Goal: Transaction & Acquisition: Purchase product/service

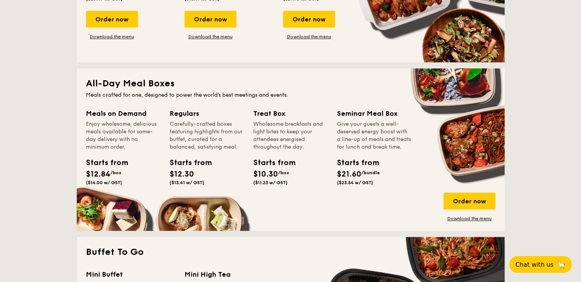
scroll to position [459, 0]
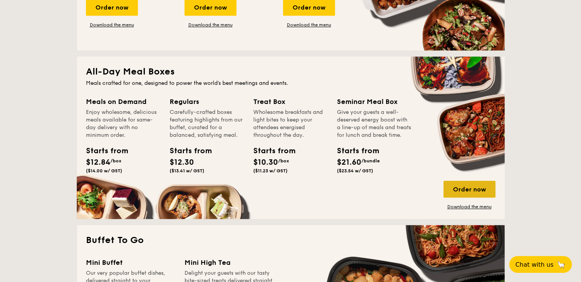
click at [459, 191] on div "Order now" at bounding box center [470, 189] width 52 height 17
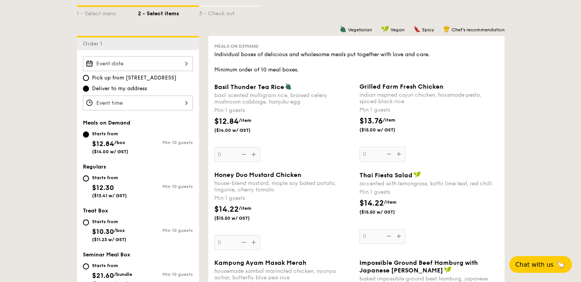
scroll to position [229, 0]
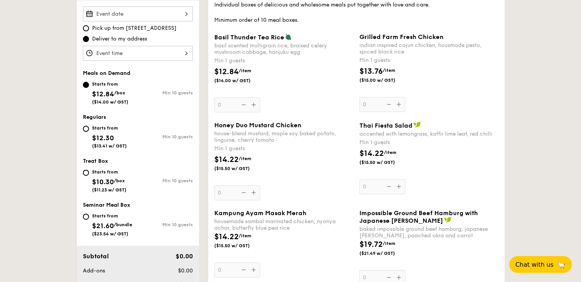
click at [404, 125] on span "Thai Fiesta Salad" at bounding box center [386, 125] width 53 height 7
click at [404, 179] on input "0" at bounding box center [383, 186] width 46 height 15
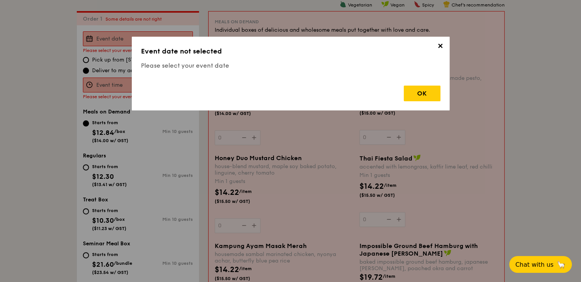
scroll to position [204, 0]
click at [422, 91] on div "OK" at bounding box center [422, 94] width 37 height 16
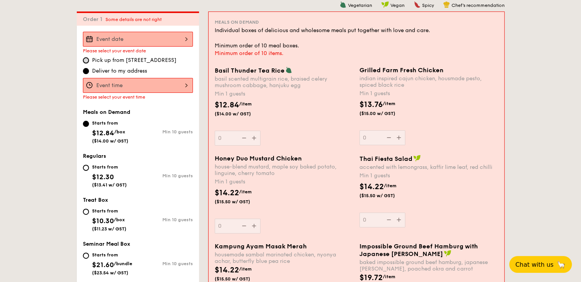
click at [85, 62] on input "Pick up from 5 Burn Road #05-01" at bounding box center [86, 60] width 6 height 6
radio input "true"
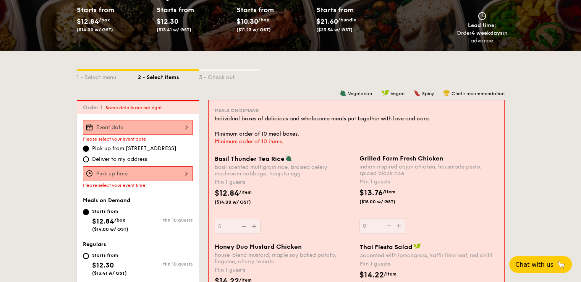
scroll to position [128, 0]
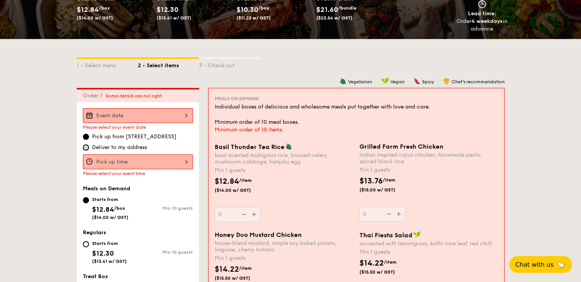
click at [86, 147] on input "Deliver to my address" at bounding box center [86, 147] width 6 height 6
radio input "true"
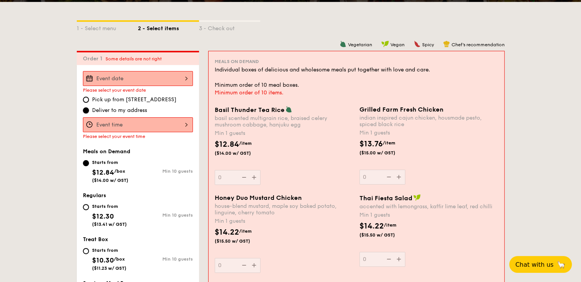
scroll to position [204, 0]
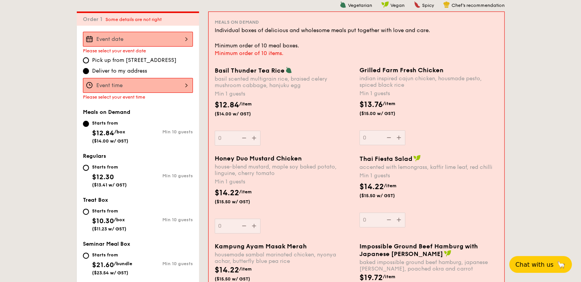
click at [303, 100] on div "$12.84 /item ($14.00 w/ GST)" at bounding box center [284, 112] width 145 height 27
click at [261, 131] on input "0" at bounding box center [238, 138] width 46 height 15
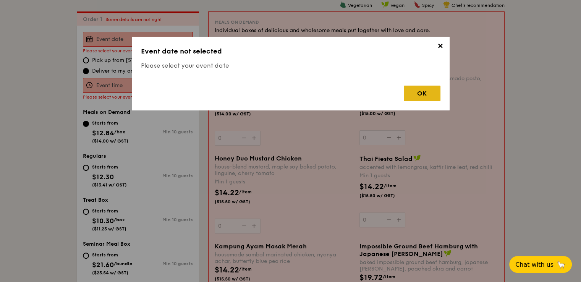
click at [421, 95] on div "OK" at bounding box center [422, 94] width 37 height 16
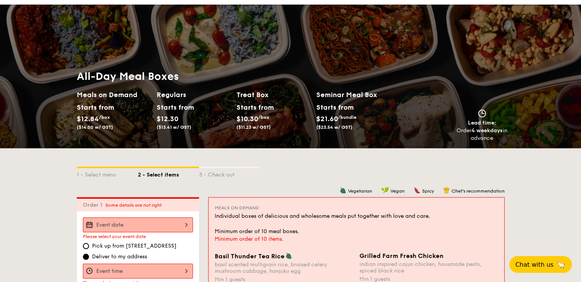
scroll to position [0, 0]
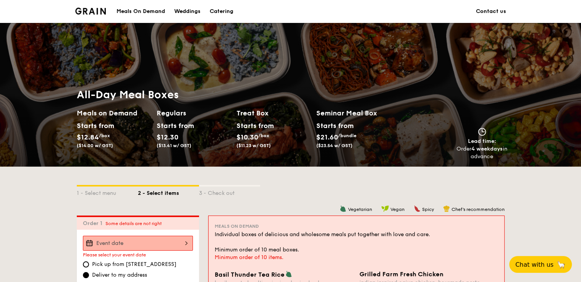
click at [92, 12] on img at bounding box center [90, 11] width 31 height 7
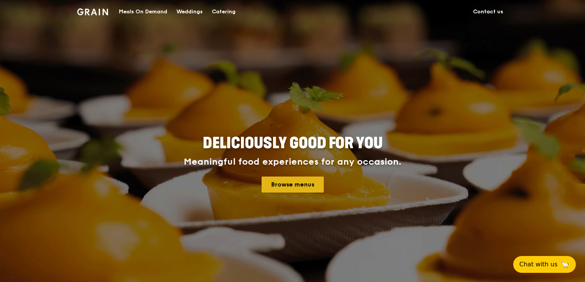
click at [298, 181] on link "Browse menus" at bounding box center [293, 185] width 62 height 16
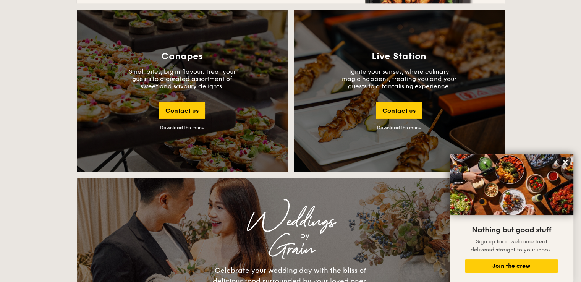
scroll to position [764, 0]
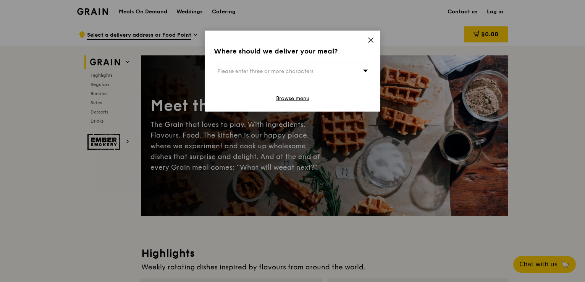
click at [344, 63] on div "Please enter three or more characters" at bounding box center [292, 72] width 157 height 18
click at [368, 39] on icon at bounding box center [371, 40] width 7 height 7
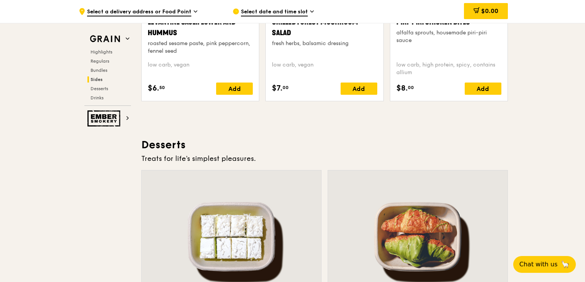
scroll to position [2178, 0]
